Goal: Navigation & Orientation: Find specific page/section

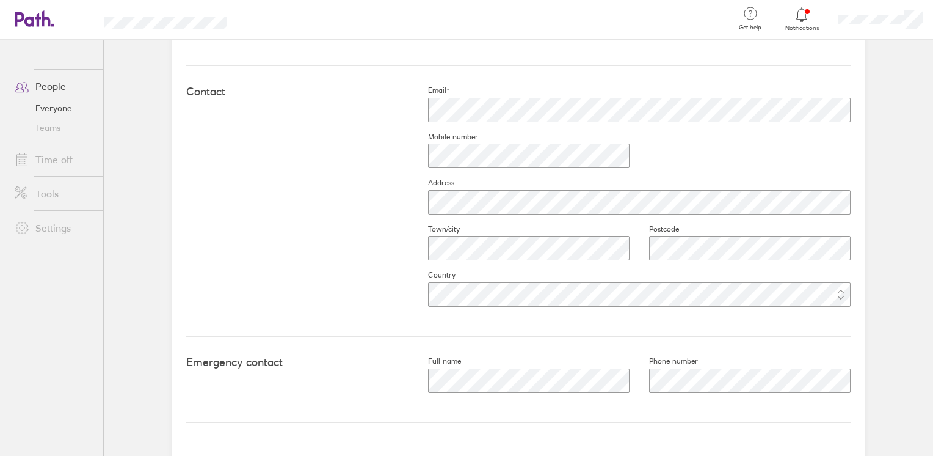
scroll to position [545, 0]
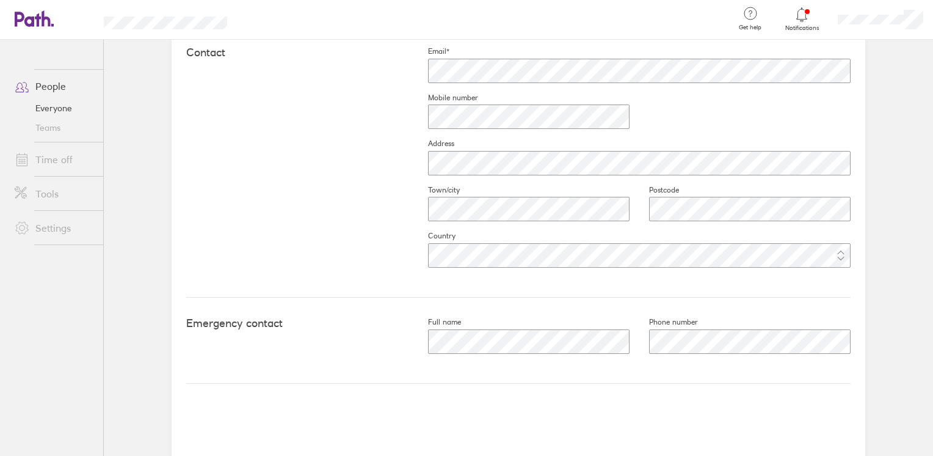
click at [17, 15] on icon at bounding box center [28, 19] width 26 height 15
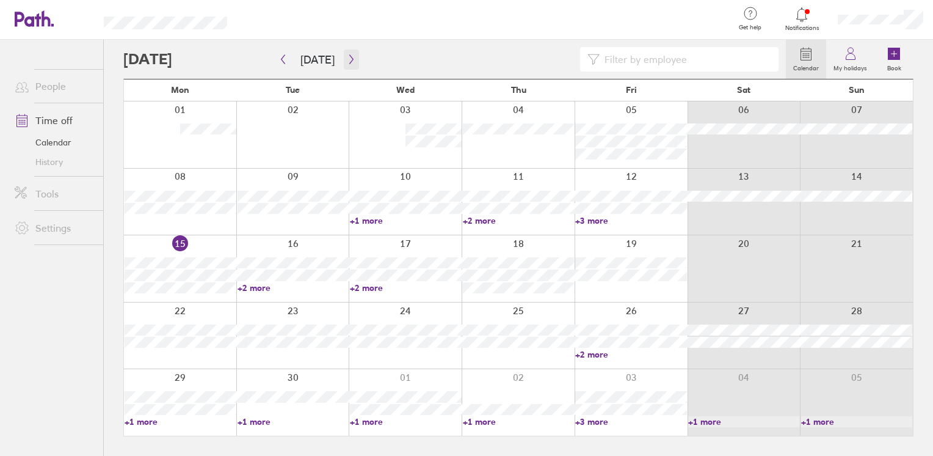
click at [347, 57] on icon "button" at bounding box center [351, 59] width 9 height 10
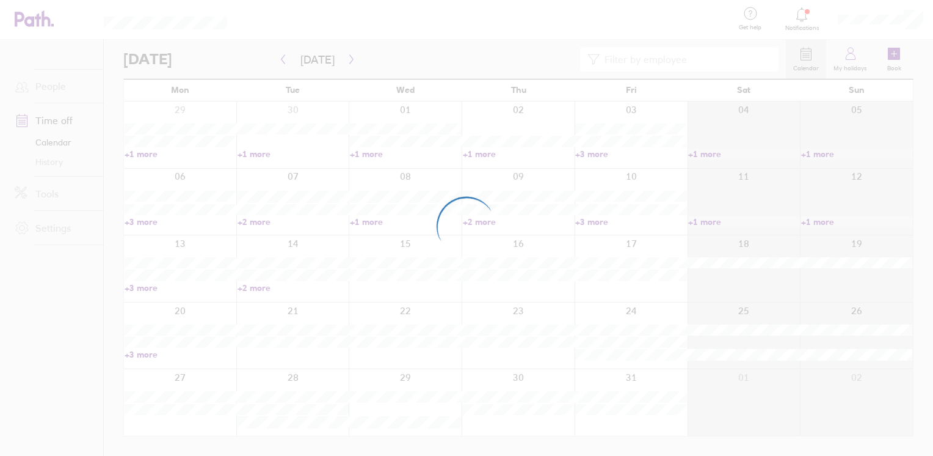
drag, startPoint x: 68, startPoint y: 82, endPoint x: 54, endPoint y: 33, distance: 51.4
click at [54, 33] on div at bounding box center [466, 228] width 933 height 456
click at [42, 21] on div at bounding box center [466, 228] width 933 height 456
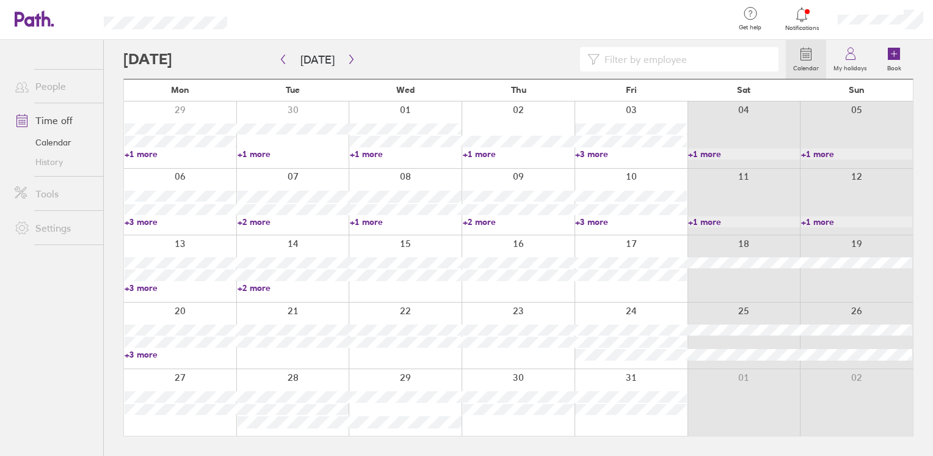
click at [44, 20] on icon at bounding box center [34, 18] width 39 height 16
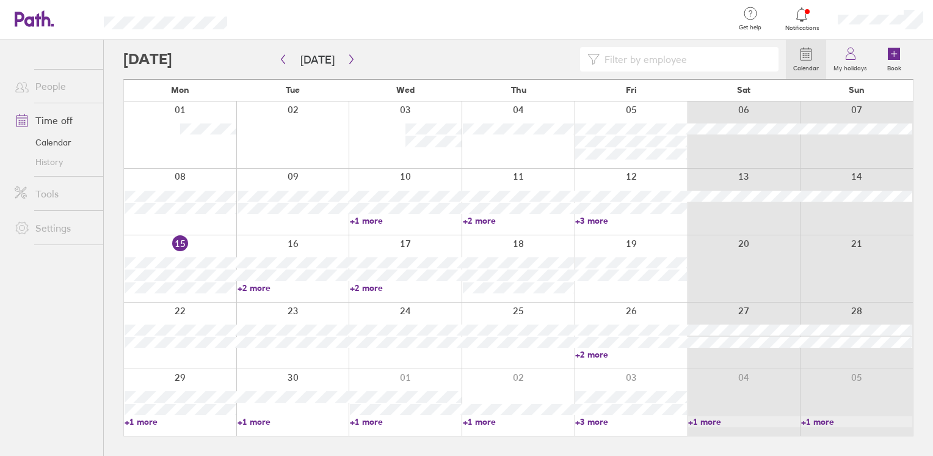
click at [806, 62] on label "Calendar" at bounding box center [806, 66] width 40 height 11
click at [54, 163] on link "History" at bounding box center [54, 162] width 98 height 20
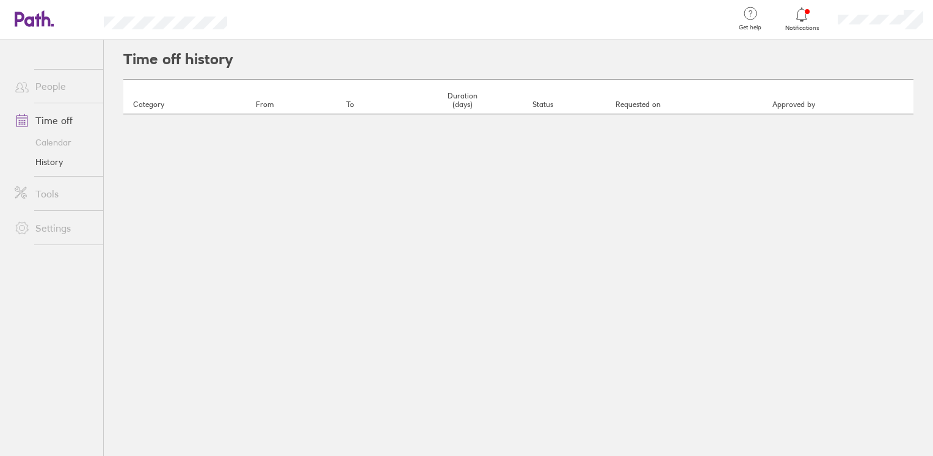
click at [62, 138] on link "Calendar" at bounding box center [54, 143] width 98 height 20
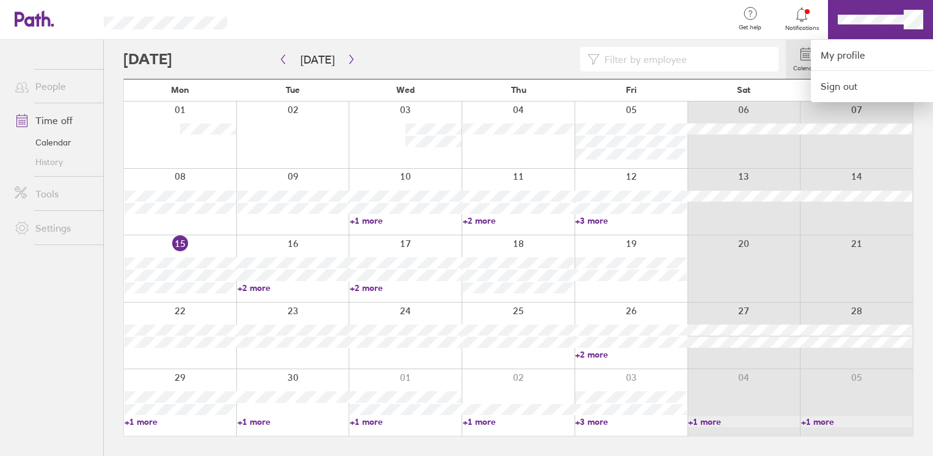
click at [889, 25] on div at bounding box center [466, 228] width 933 height 456
